Goal: Task Accomplishment & Management: Complete application form

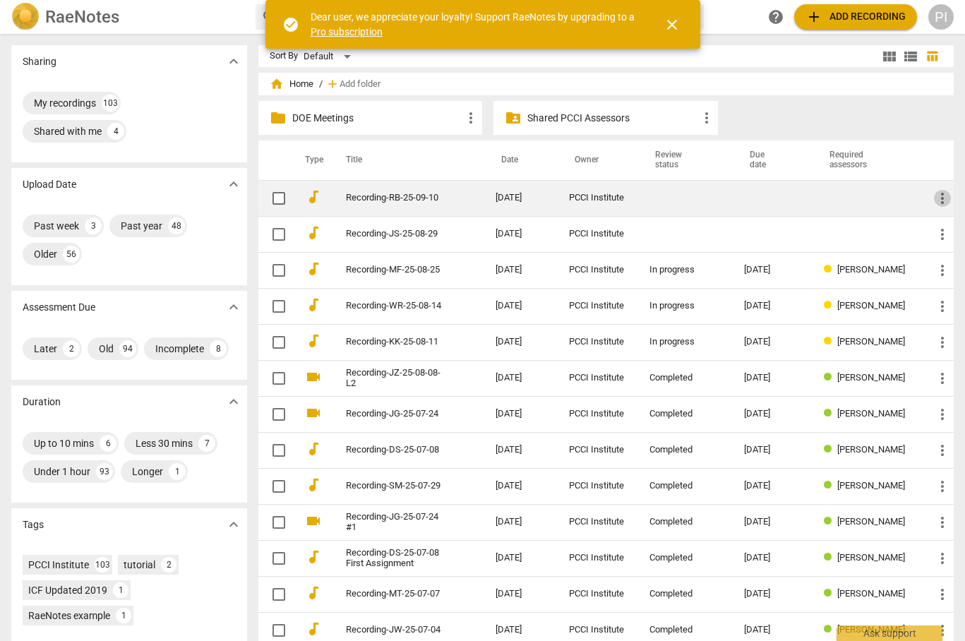
click at [936, 201] on span "more_vert" at bounding box center [942, 198] width 17 height 17
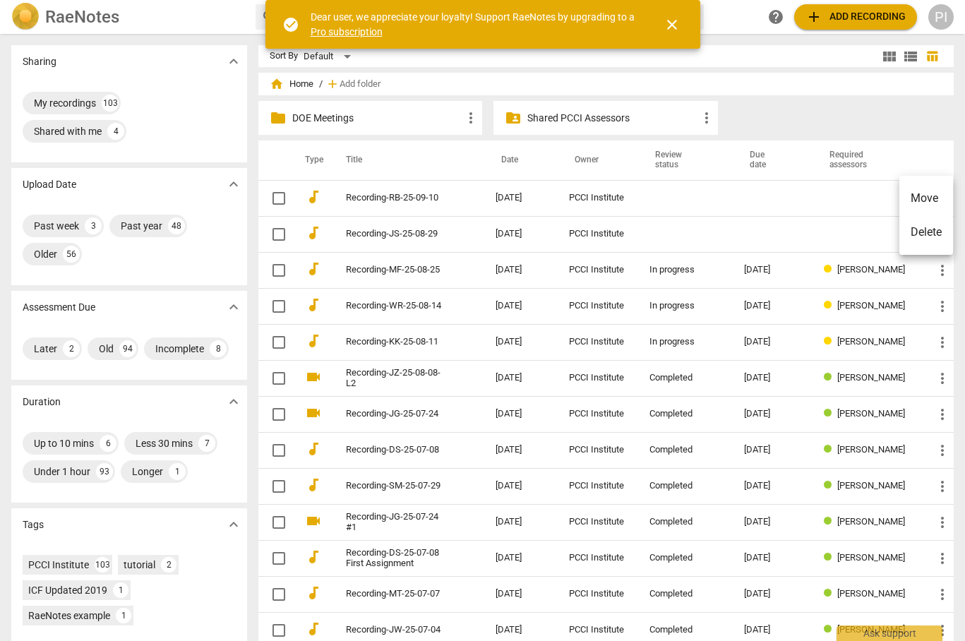
click at [638, 192] on div at bounding box center [482, 320] width 965 height 641
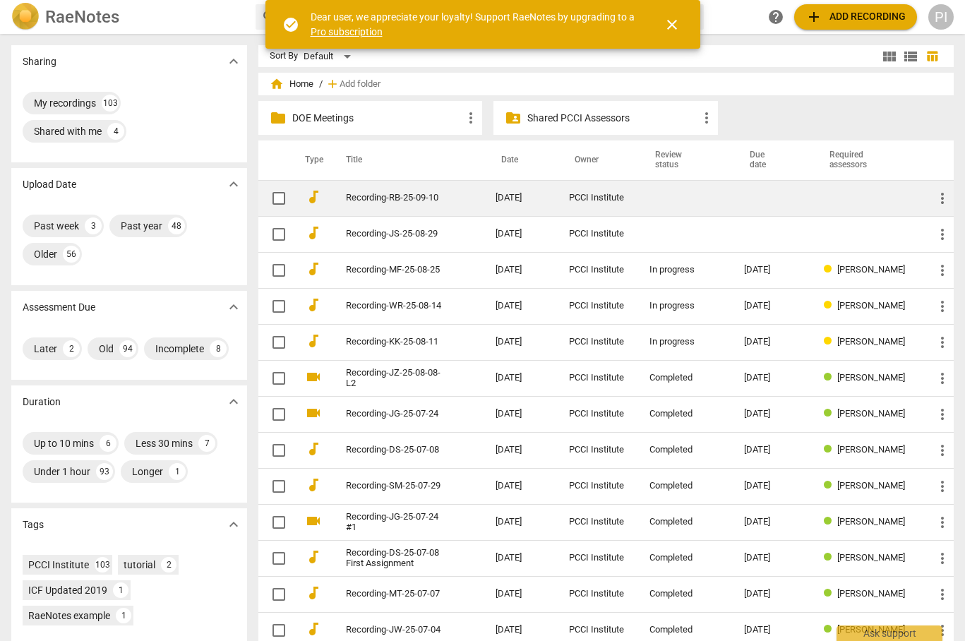
click at [608, 195] on div "PCCI Institute" at bounding box center [598, 198] width 58 height 11
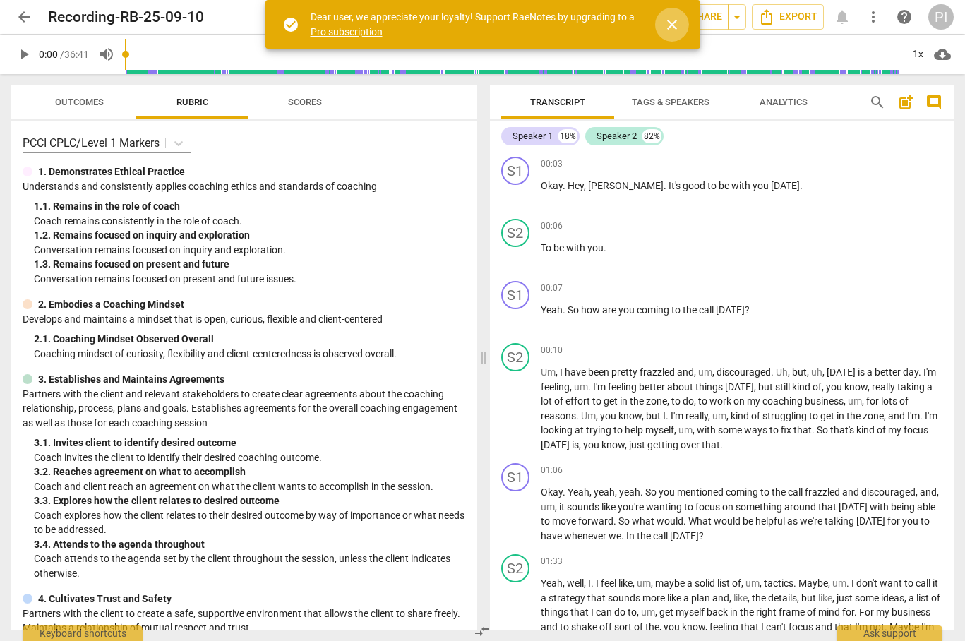
click at [672, 25] on span "close" at bounding box center [672, 24] width 17 height 17
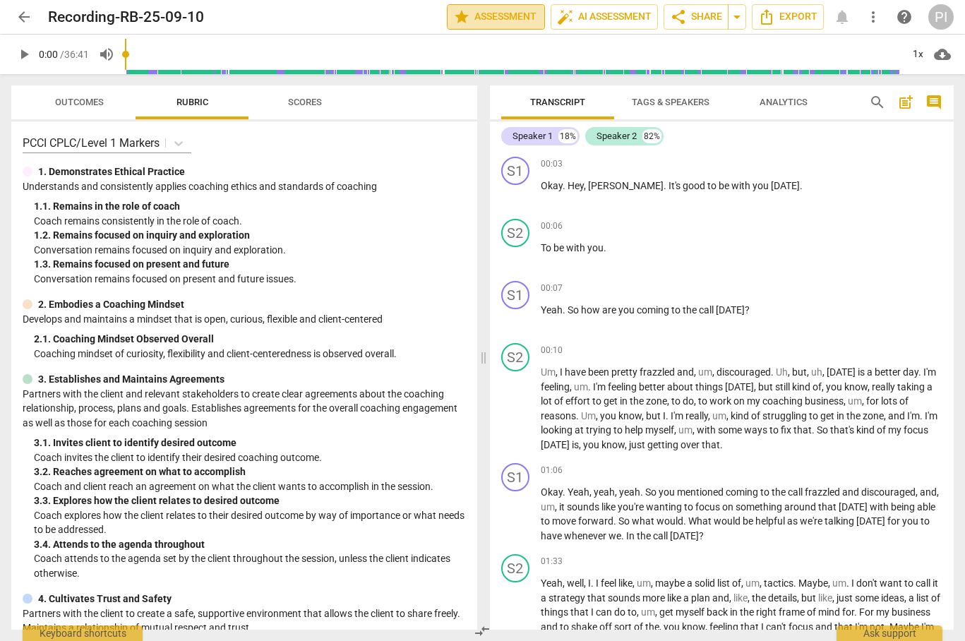
click at [503, 15] on span "star Assessment" at bounding box center [495, 16] width 85 height 17
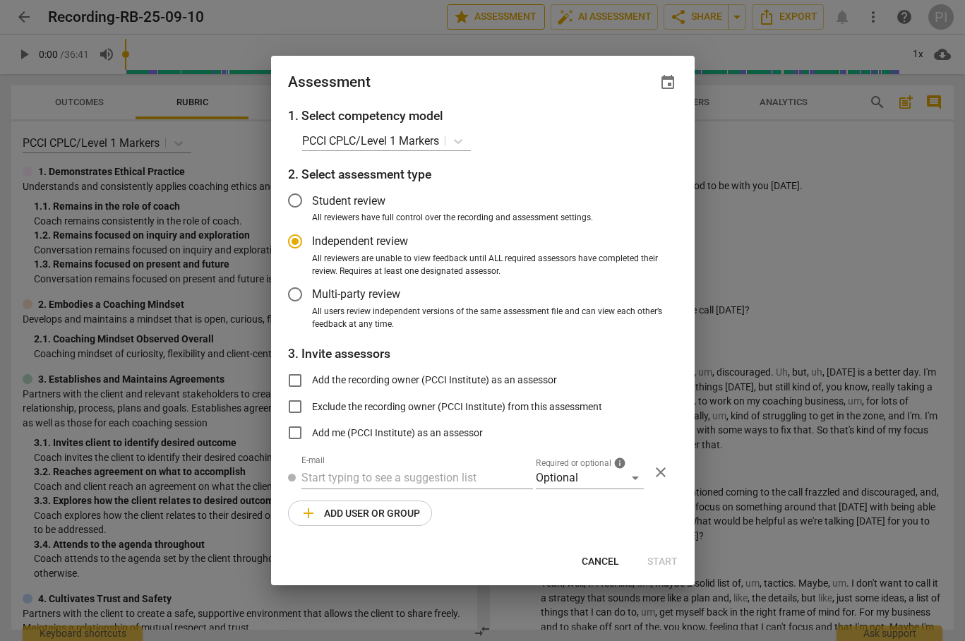
radio input "false"
click at [667, 83] on span "event" at bounding box center [667, 82] width 17 height 17
click at [625, 127] on input "date" at bounding box center [583, 131] width 99 height 20
type input "[DATE]"
click at [363, 473] on div at bounding box center [482, 320] width 965 height 641
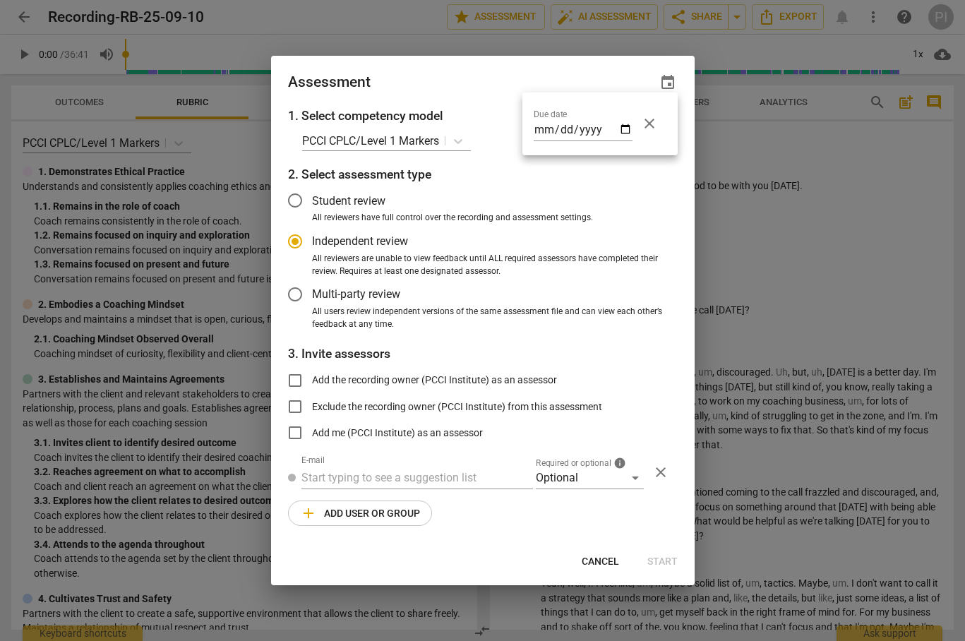
radio input "false"
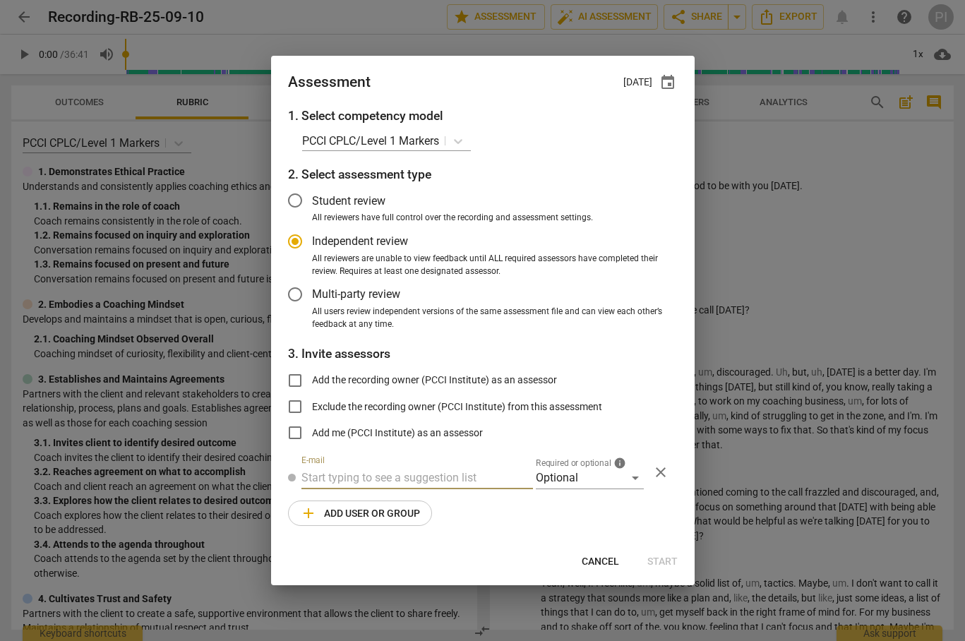
click at [359, 474] on input "text" at bounding box center [417, 478] width 232 height 23
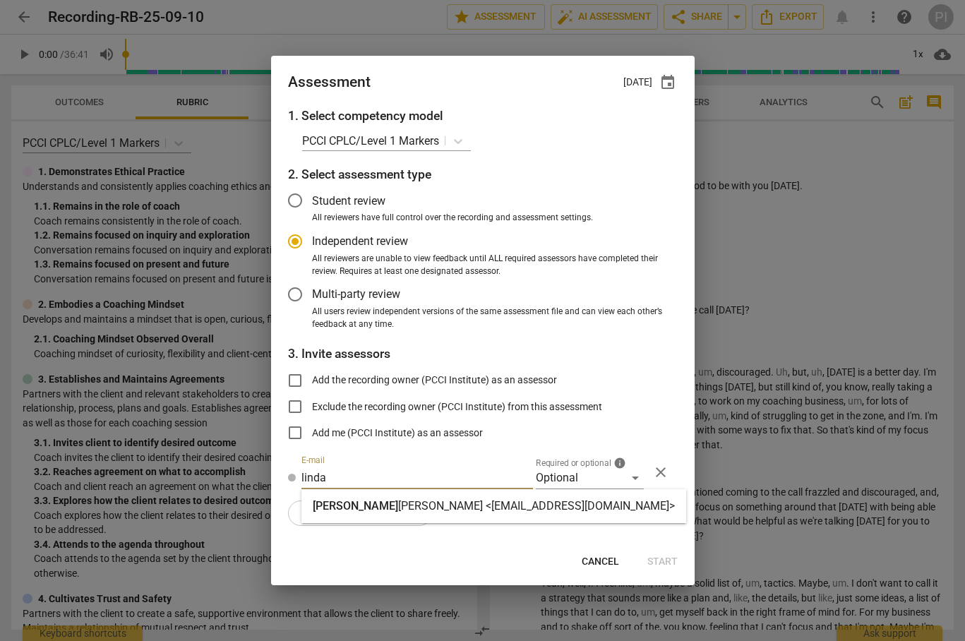
type input "linda"
click at [398, 502] on strong "[PERSON_NAME] <[EMAIL_ADDRESS][DOMAIN_NAME]>" at bounding box center [536, 505] width 277 height 13
radio input "false"
type input "[PERSON_NAME] <[EMAIL_ADDRESS][DOMAIN_NAME]>"
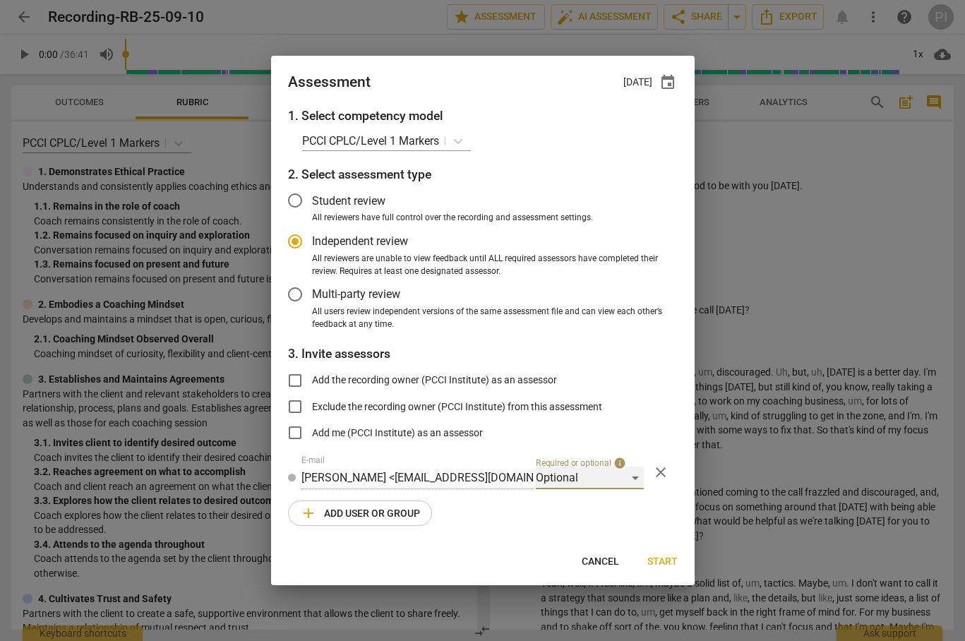
click at [623, 472] on div "Optional" at bounding box center [590, 478] width 108 height 23
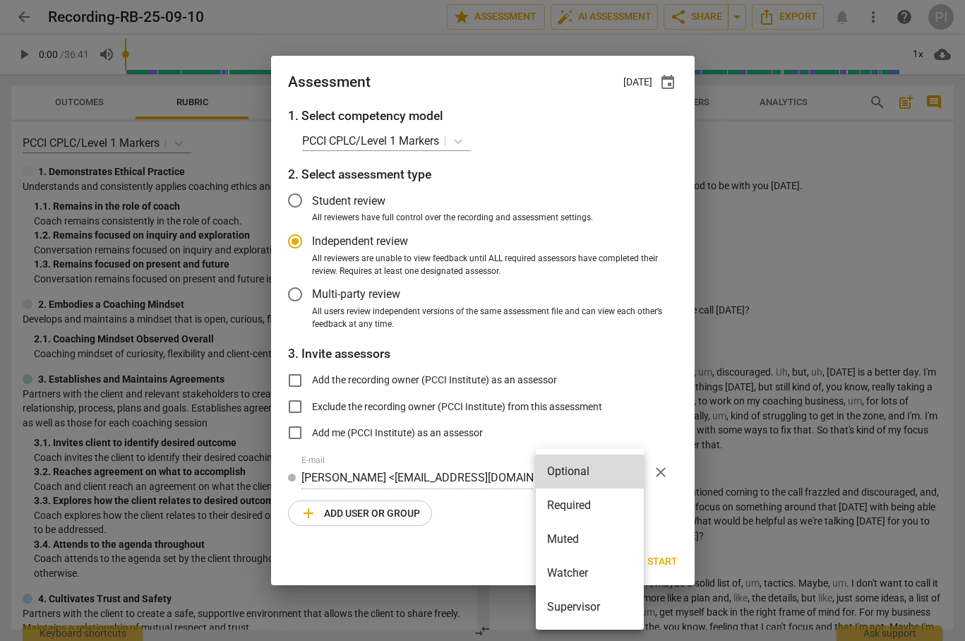
click at [592, 503] on li "Required" at bounding box center [590, 506] width 108 height 34
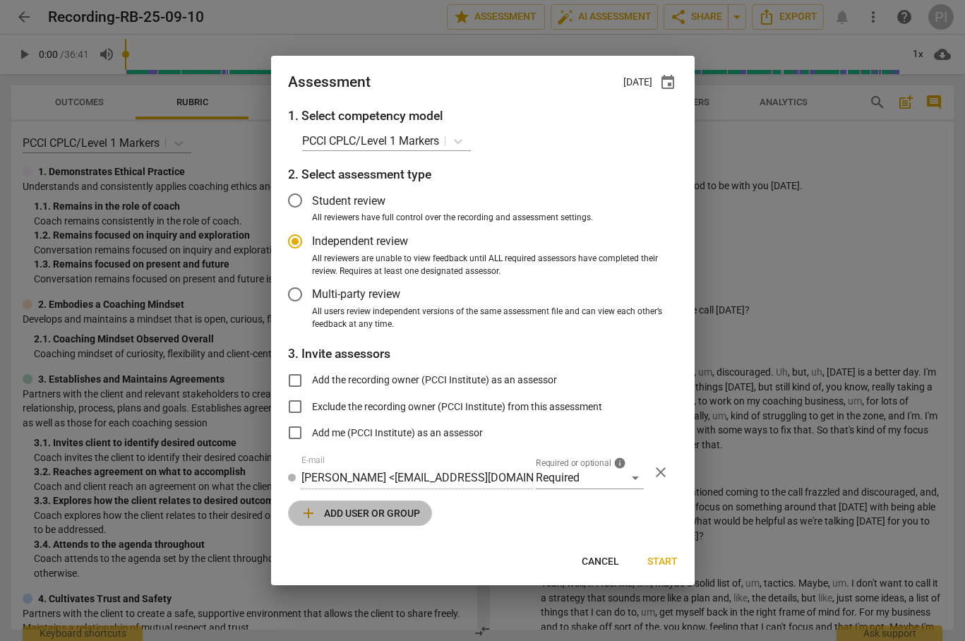
click at [354, 506] on span "add Add user or group" at bounding box center [360, 513] width 120 height 17
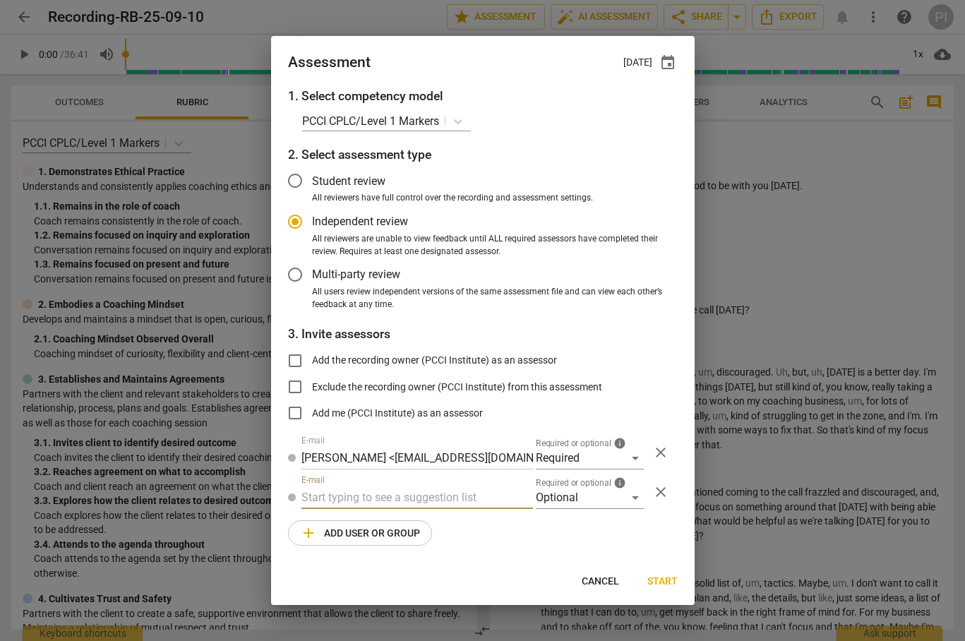
radio input "false"
click at [360, 492] on input "text" at bounding box center [417, 497] width 232 height 23
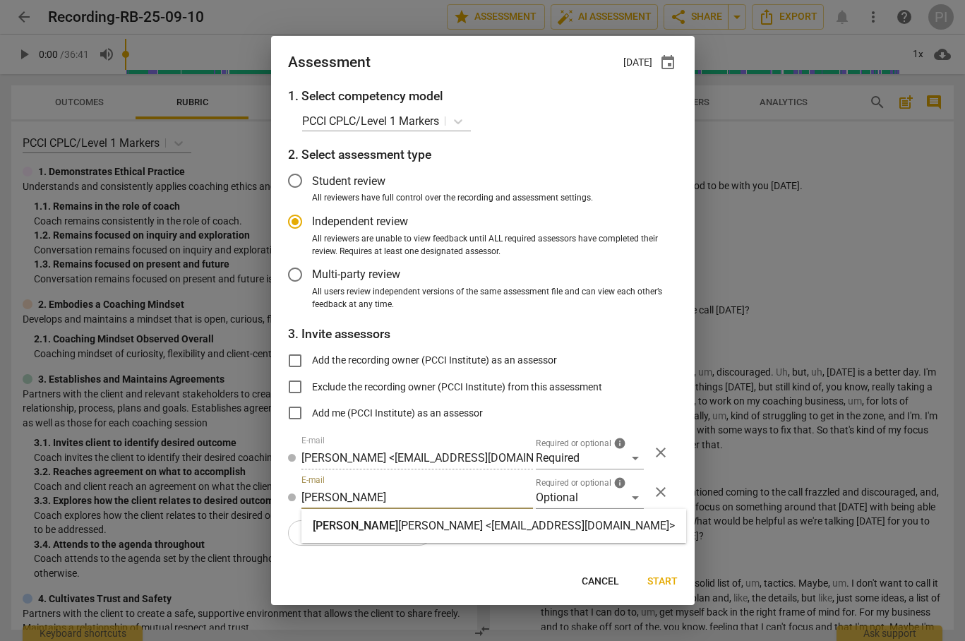
type input "[PERSON_NAME]"
click at [398, 522] on strong "[PERSON_NAME] <[EMAIL_ADDRESS][DOMAIN_NAME]>" at bounding box center [536, 525] width 277 height 13
radio input "false"
type input "[PERSON_NAME] <[EMAIL_ADDRESS][DOMAIN_NAME]>"
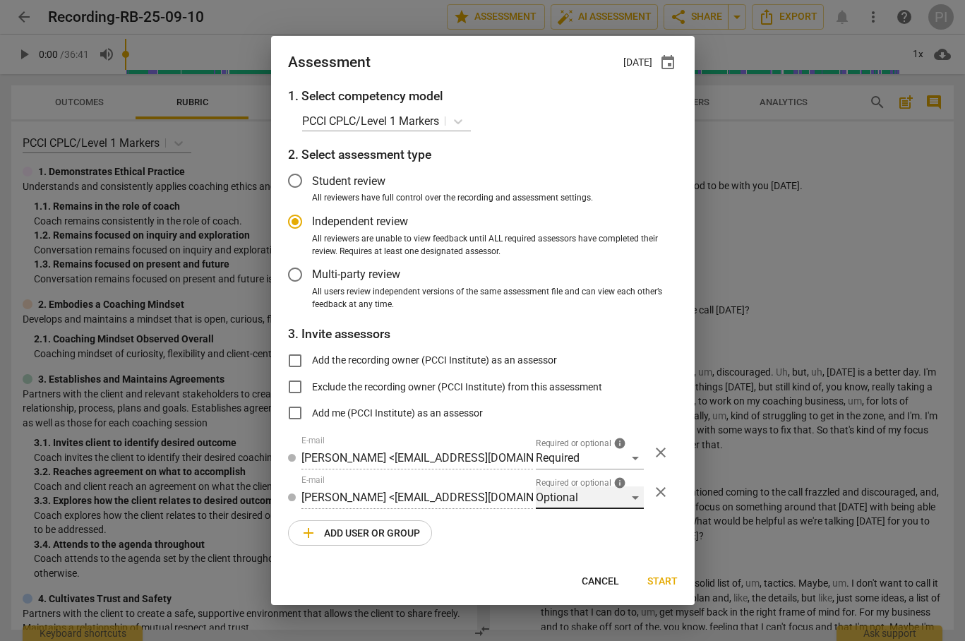
click at [635, 496] on div "Optional" at bounding box center [590, 497] width 108 height 23
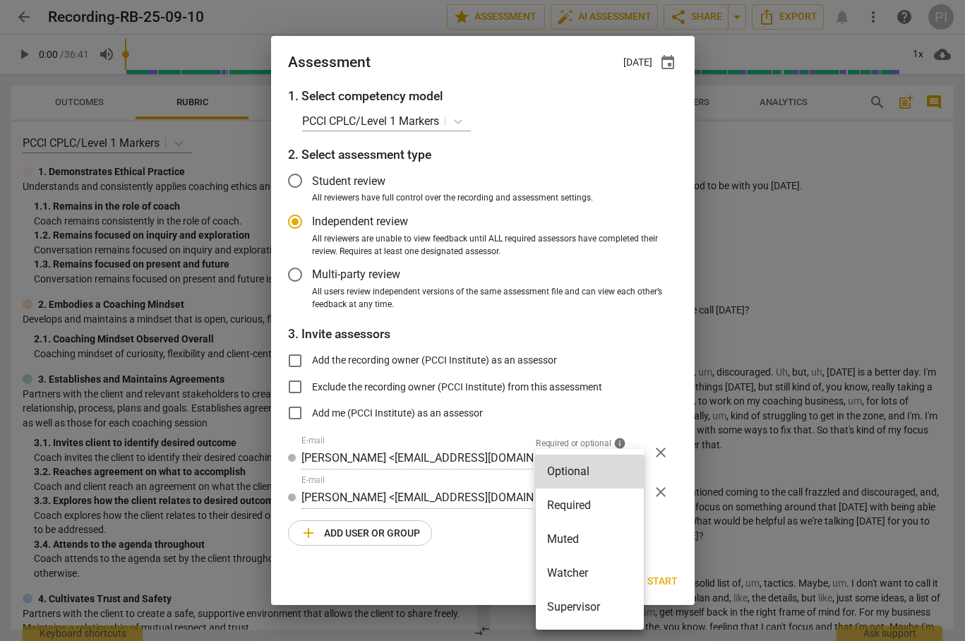
click at [576, 607] on li "Supervisor" at bounding box center [590, 607] width 108 height 34
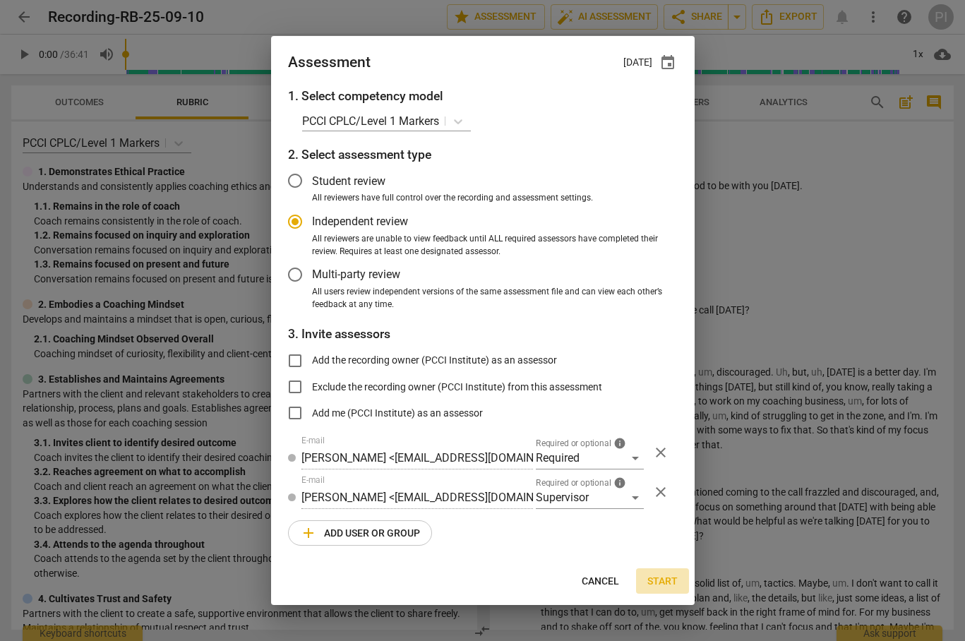
click at [662, 580] on span "Start" at bounding box center [662, 582] width 30 height 14
radio input "false"
type input "PCCI Institute <[EMAIL_ADDRESS][DOMAIN_NAME]>"
type input "[PERSON_NAME] <[EMAIL_ADDRESS][DOMAIN_NAME]>"
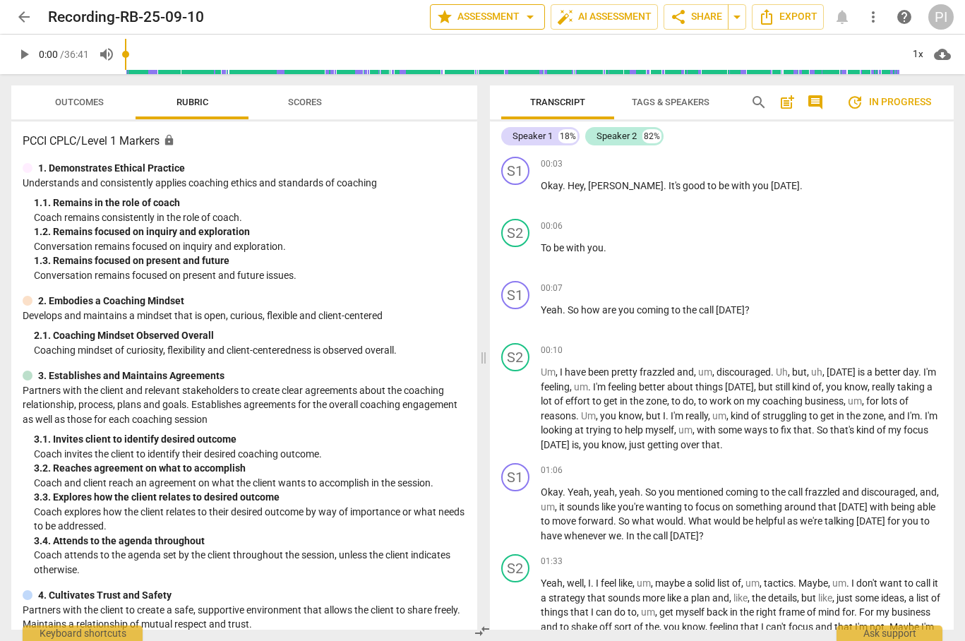
click at [503, 12] on span "star Assessment arrow_drop_down" at bounding box center [487, 16] width 102 height 17
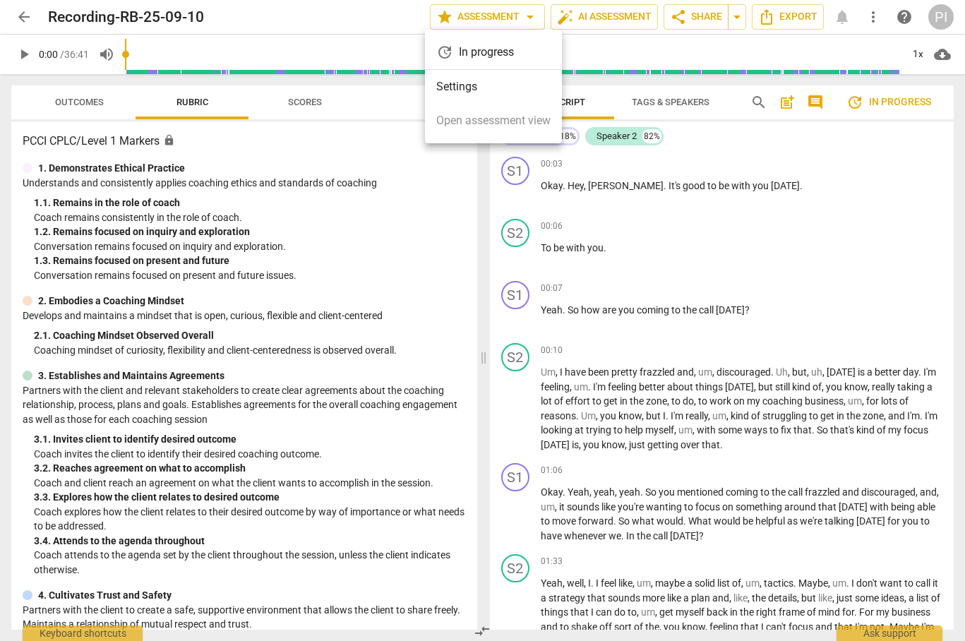
click at [28, 11] on div at bounding box center [482, 320] width 965 height 641
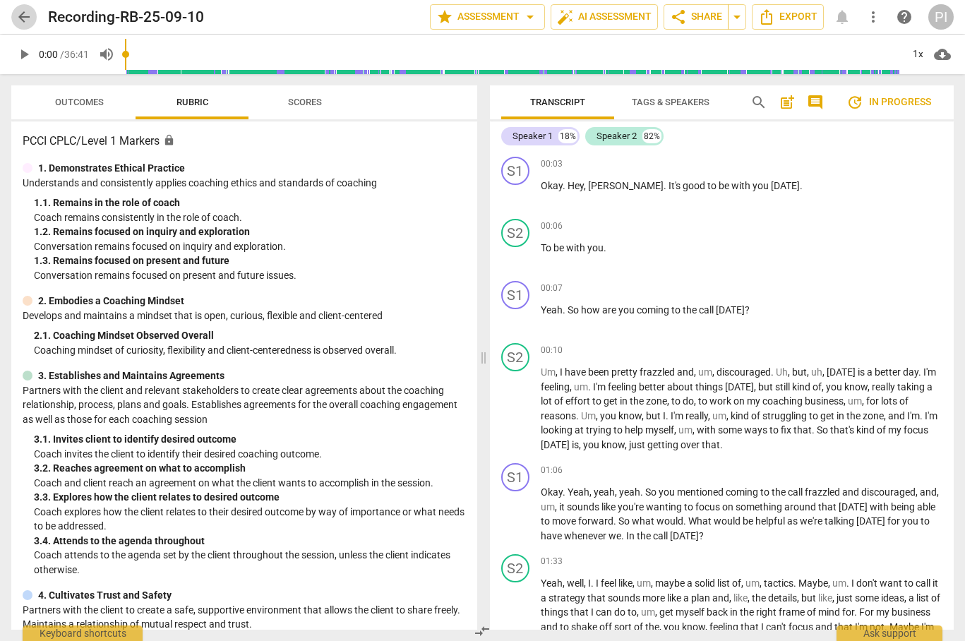
click at [25, 15] on span "arrow_back" at bounding box center [24, 16] width 17 height 17
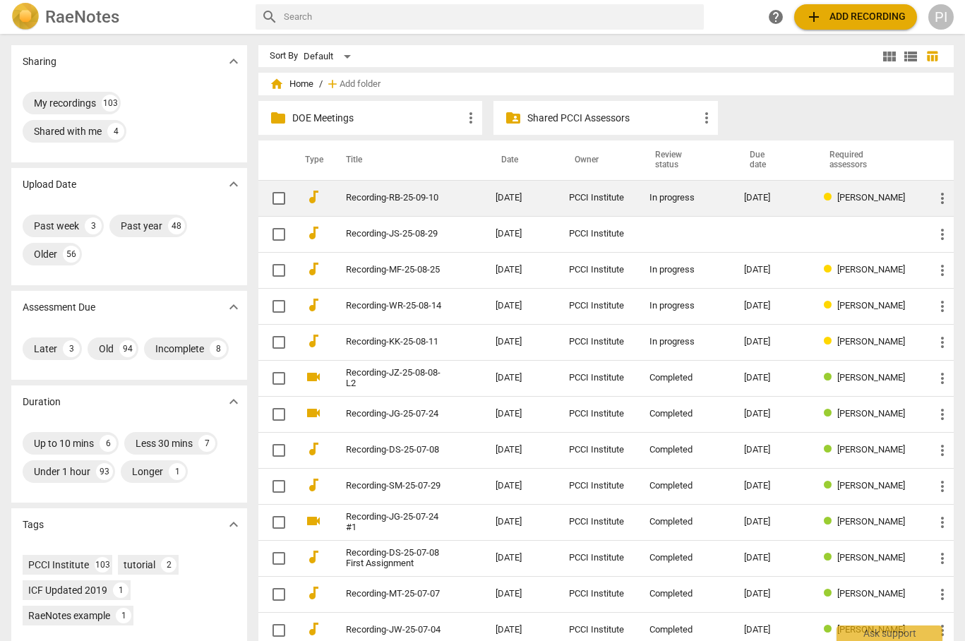
click at [844, 195] on span "[PERSON_NAME]" at bounding box center [871, 197] width 68 height 11
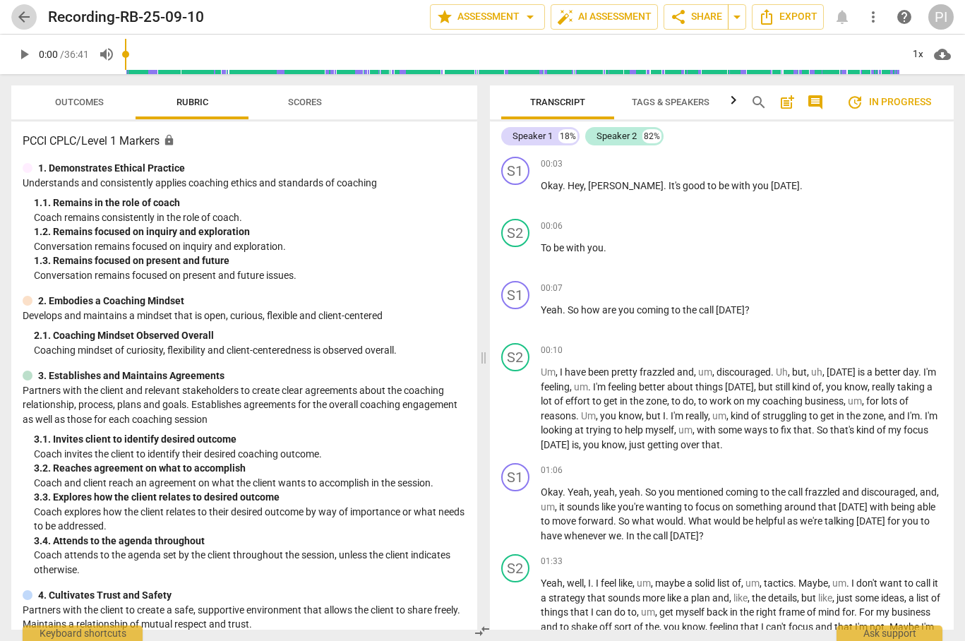
click at [25, 15] on span "arrow_back" at bounding box center [24, 16] width 17 height 17
